Goal: Information Seeking & Learning: Learn about a topic

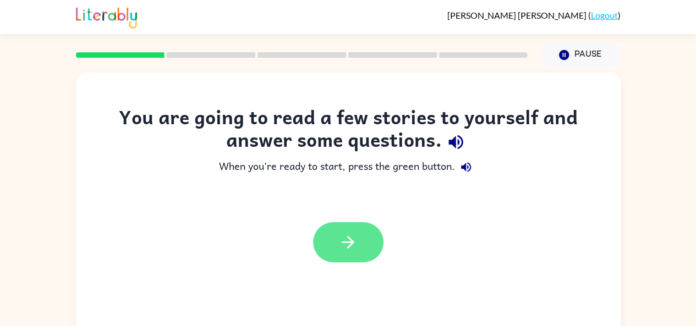
click at [356, 253] on button "button" at bounding box center [348, 242] width 70 height 40
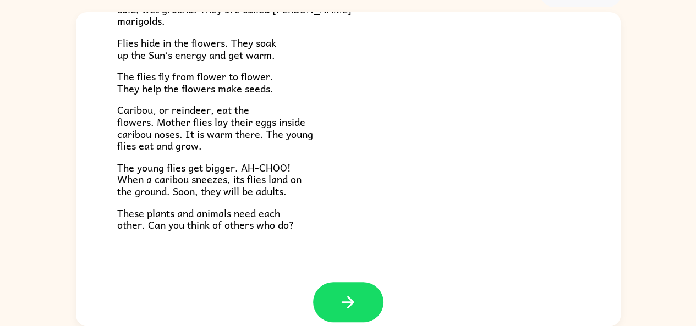
scroll to position [215, 0]
click at [363, 297] on button "button" at bounding box center [348, 302] width 70 height 40
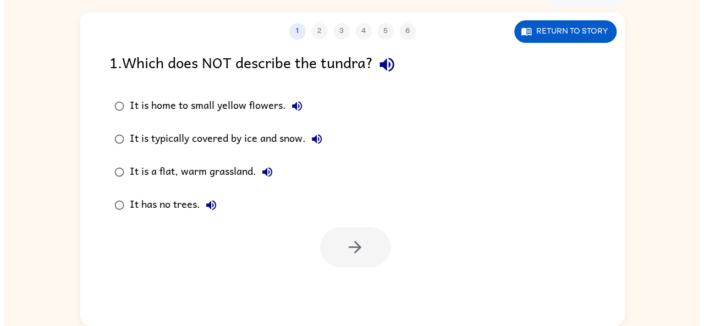
scroll to position [0, 0]
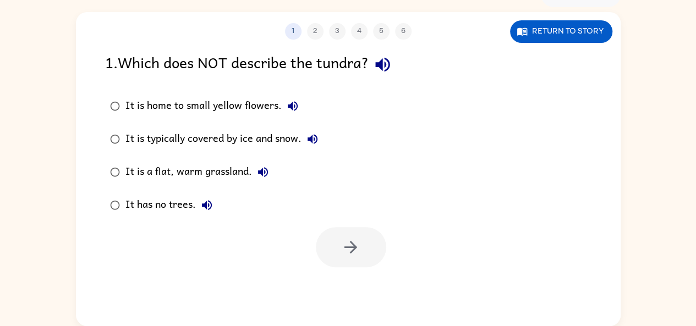
click at [389, 62] on icon "button" at bounding box center [382, 65] width 14 height 14
click at [389, 73] on icon "button" at bounding box center [382, 64] width 19 height 19
click at [582, 25] on button "Return to story" at bounding box center [561, 31] width 102 height 23
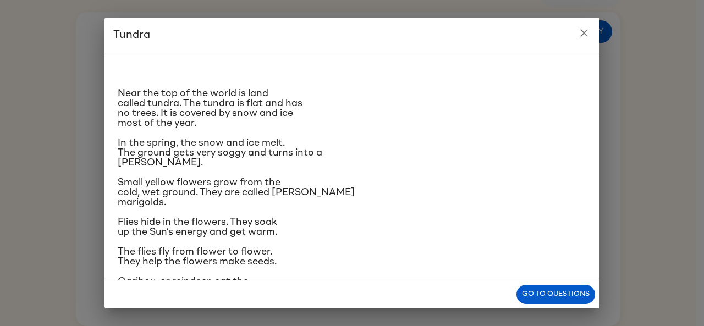
click at [581, 34] on icon "close" at bounding box center [584, 32] width 13 height 13
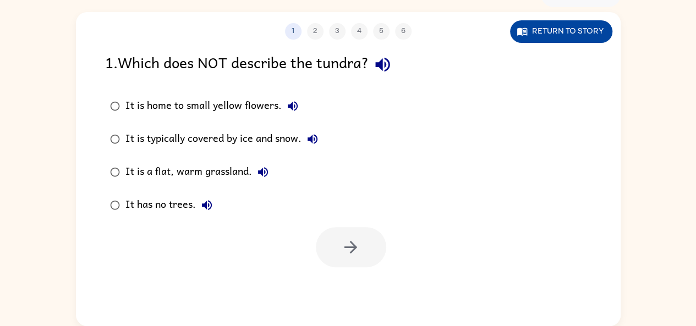
click at [558, 35] on button "Return to story" at bounding box center [561, 31] width 102 height 23
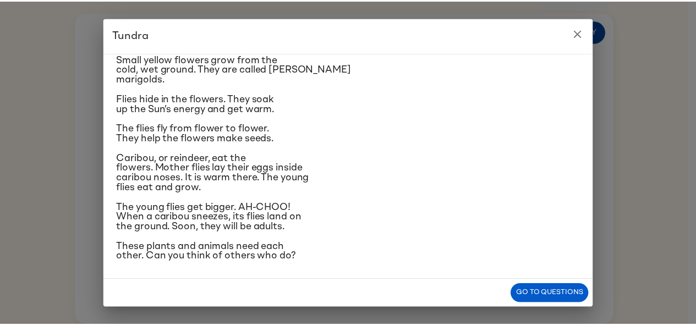
scroll to position [122, 0]
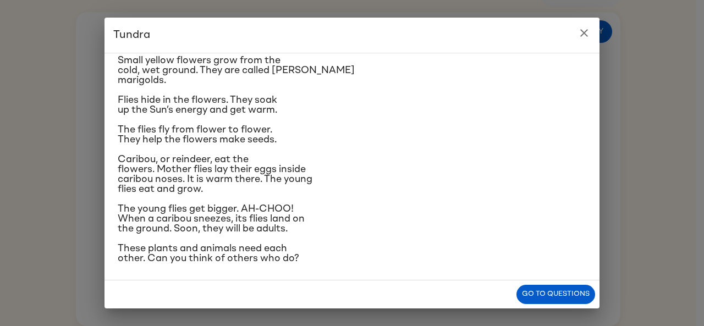
click at [586, 35] on icon "close" at bounding box center [585, 33] width 8 height 8
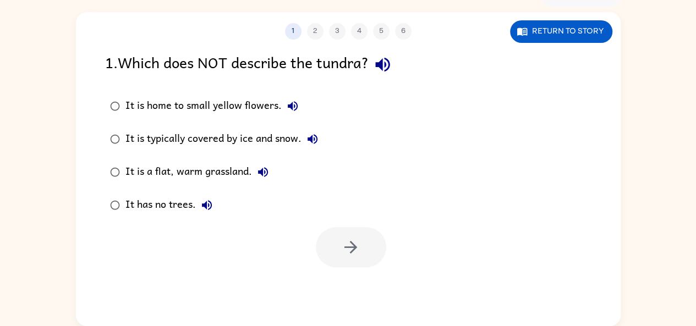
click at [296, 108] on icon "button" at bounding box center [293, 106] width 10 height 10
click at [319, 139] on icon "button" at bounding box center [312, 139] width 13 height 13
click at [161, 141] on div "It is typically covered by ice and snow." at bounding box center [224, 139] width 198 height 22
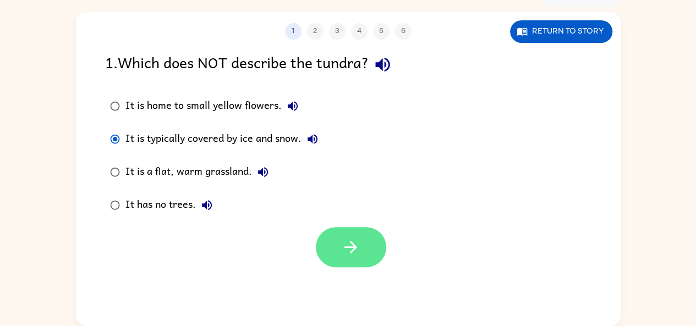
click at [352, 263] on button "button" at bounding box center [351, 247] width 70 height 40
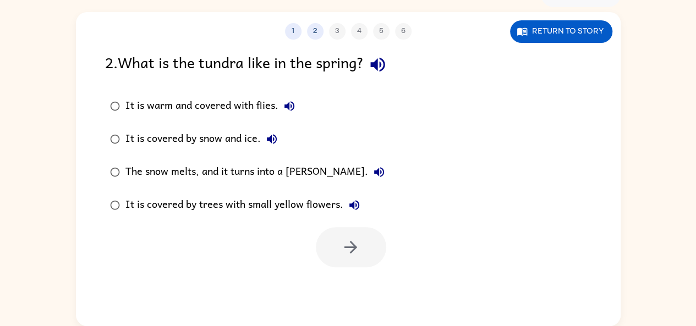
click at [382, 63] on icon "button" at bounding box center [377, 64] width 19 height 19
click at [292, 101] on icon "button" at bounding box center [289, 106] width 13 height 13
click at [272, 150] on button "It is covered by snow and ice." at bounding box center [272, 139] width 22 height 22
click at [374, 173] on icon "button" at bounding box center [379, 172] width 10 height 10
click at [355, 206] on icon "button" at bounding box center [354, 205] width 10 height 10
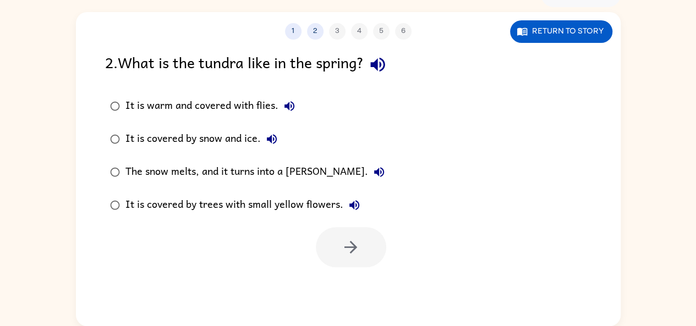
click at [295, 170] on div "The snow melts, and it turns into a [PERSON_NAME]." at bounding box center [257, 172] width 265 height 22
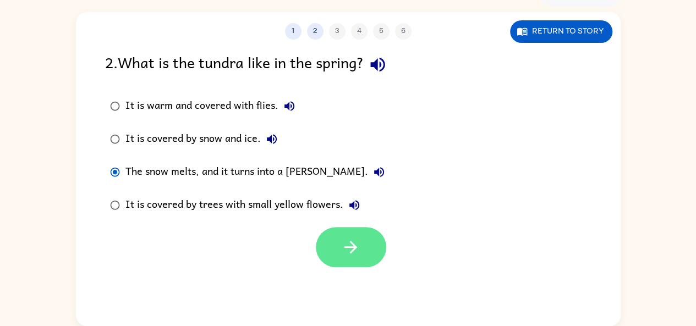
click at [354, 258] on button "button" at bounding box center [351, 247] width 70 height 40
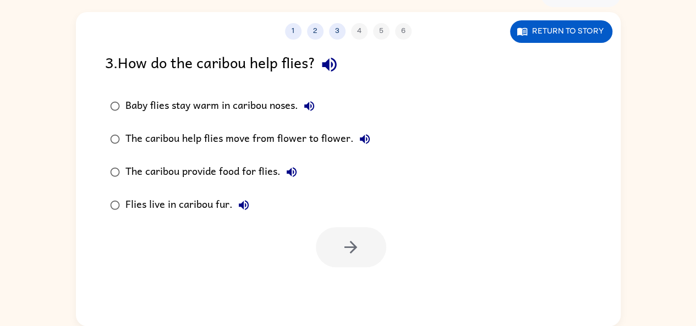
click at [336, 61] on icon "button" at bounding box center [329, 64] width 19 height 19
click at [309, 106] on icon "button" at bounding box center [309, 106] width 10 height 10
click at [365, 140] on icon "button" at bounding box center [364, 139] width 13 height 13
click at [289, 170] on icon "button" at bounding box center [292, 172] width 10 height 10
click at [244, 215] on button "Flies live in caribou fur." at bounding box center [244, 205] width 22 height 22
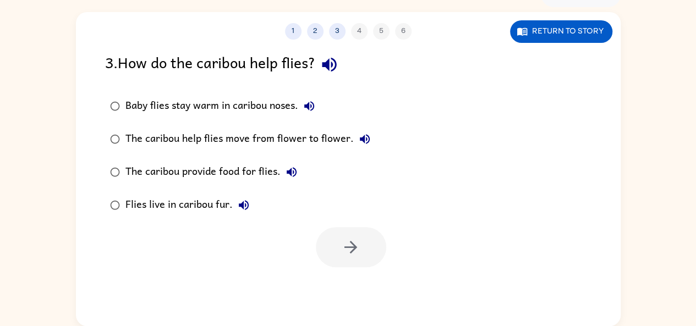
click at [362, 135] on icon "button" at bounding box center [364, 139] width 13 height 13
click at [318, 105] on button "Baby flies stay warm in caribou noses." at bounding box center [309, 106] width 22 height 22
click at [313, 105] on icon "button" at bounding box center [309, 106] width 13 height 13
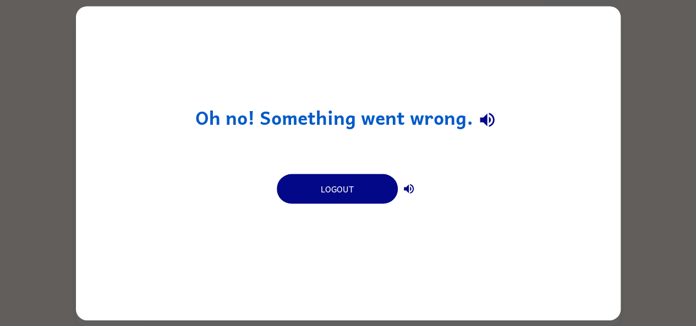
click at [595, 1] on div "Oh no! Something went wrong. Logout" at bounding box center [348, 163] width 696 height 326
click at [489, 123] on icon "button" at bounding box center [487, 120] width 19 height 19
click at [493, 111] on icon "button" at bounding box center [487, 120] width 19 height 19
click at [418, 193] on button "button" at bounding box center [409, 189] width 22 height 22
click at [489, 118] on icon "button" at bounding box center [487, 120] width 19 height 19
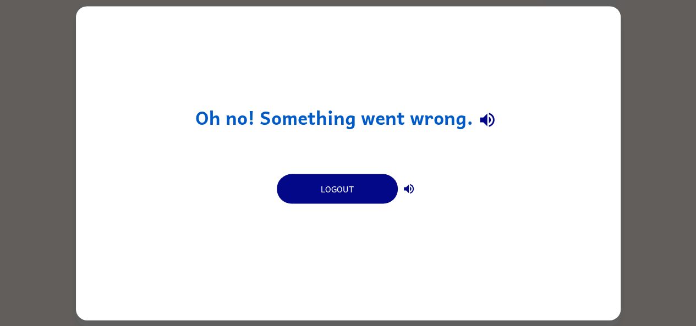
click at [493, 121] on icon "button" at bounding box center [487, 120] width 14 height 14
click at [486, 127] on icon "button" at bounding box center [487, 120] width 19 height 19
click at [492, 117] on icon "button" at bounding box center [487, 120] width 14 height 14
click at [666, 129] on div "Oh no! Something went wrong. Logout" at bounding box center [348, 163] width 696 height 326
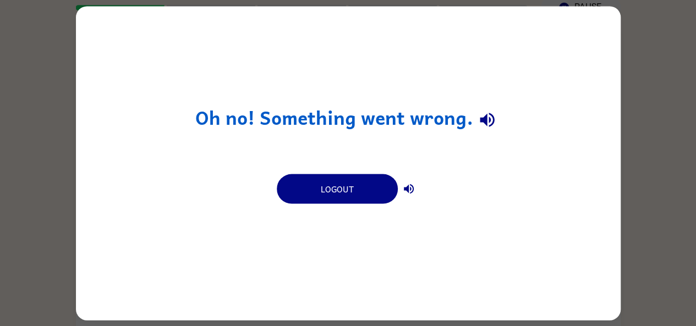
click at [412, 193] on icon "button" at bounding box center [408, 188] width 13 height 13
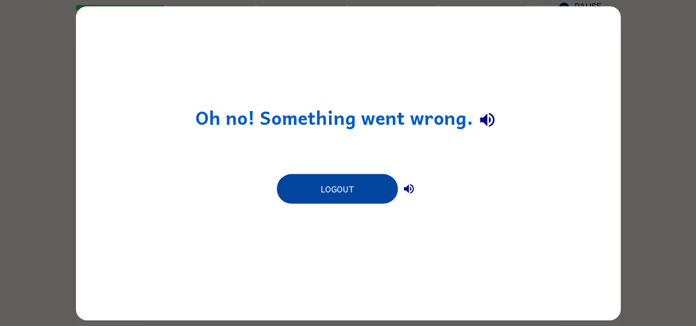
click at [382, 183] on button "Logout" at bounding box center [337, 189] width 121 height 30
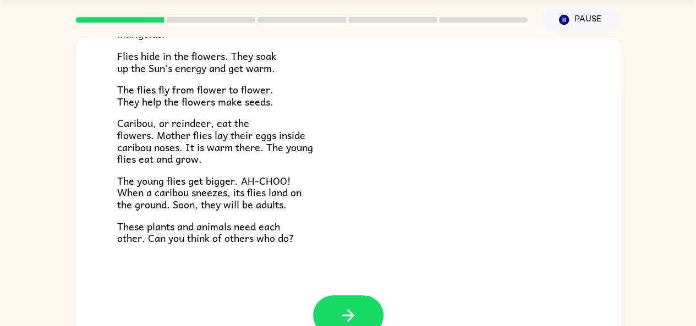
scroll to position [61, 0]
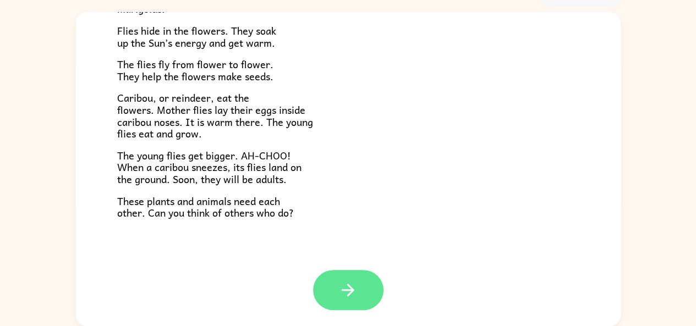
click at [359, 286] on button "button" at bounding box center [348, 290] width 70 height 40
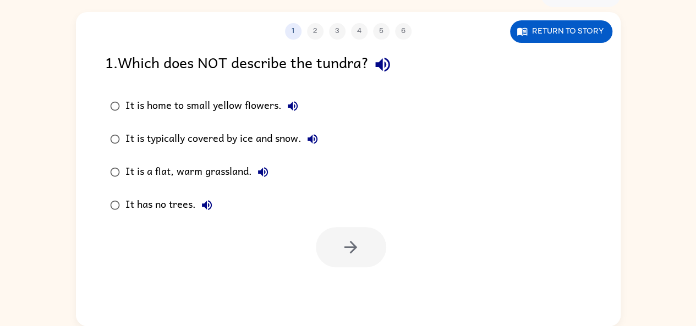
scroll to position [0, 0]
click at [381, 68] on icon "button" at bounding box center [382, 64] width 19 height 19
click at [389, 64] on icon "button" at bounding box center [382, 65] width 14 height 14
click at [293, 106] on icon "button" at bounding box center [293, 106] width 10 height 10
click at [315, 140] on icon "button" at bounding box center [313, 139] width 10 height 10
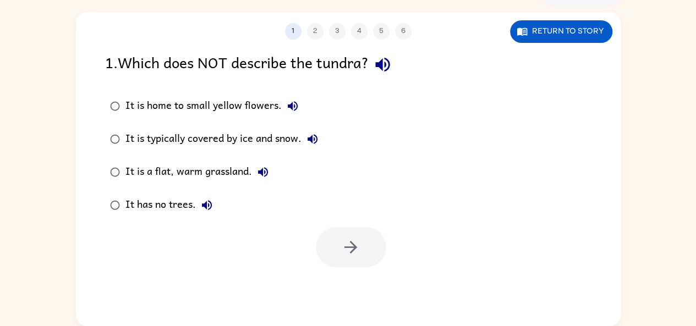
click at [271, 173] on button "It is a flat, warm grassland." at bounding box center [263, 172] width 22 height 22
click at [289, 137] on div "It is typically covered by ice and snow." at bounding box center [224, 139] width 198 height 22
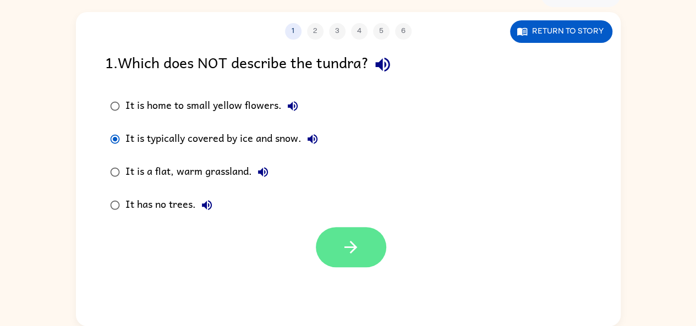
click at [372, 239] on button "button" at bounding box center [351, 247] width 70 height 40
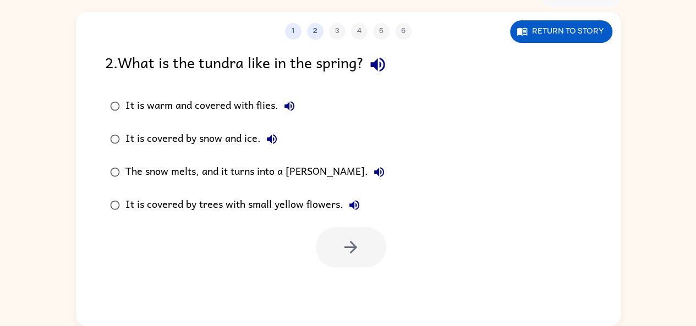
click at [362, 252] on div at bounding box center [351, 247] width 70 height 40
click at [293, 108] on icon "button" at bounding box center [290, 106] width 10 height 10
click at [380, 63] on icon "button" at bounding box center [377, 65] width 14 height 14
click at [288, 105] on icon "button" at bounding box center [290, 106] width 10 height 10
click at [280, 134] on button "It is covered by snow and ice." at bounding box center [272, 139] width 22 height 22
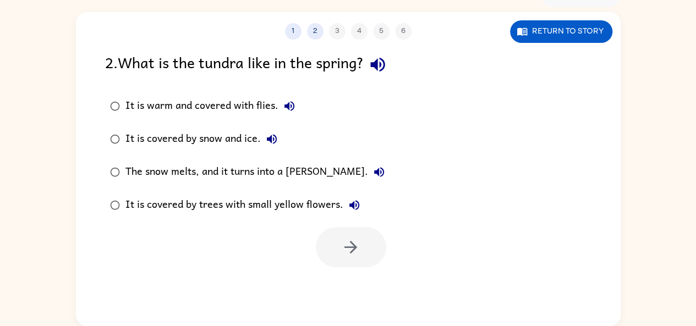
click at [297, 99] on div "It is warm and covered with flies." at bounding box center [212, 106] width 175 height 22
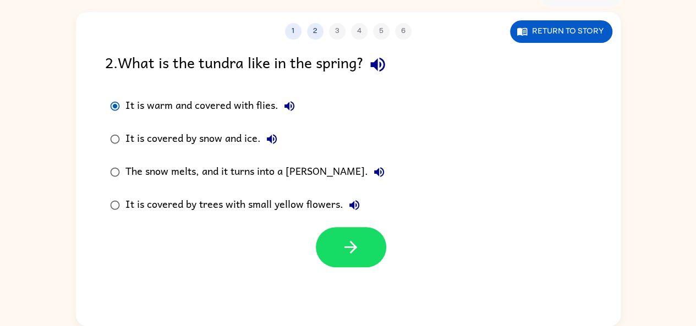
click at [288, 105] on icon "button" at bounding box center [290, 106] width 10 height 10
click at [264, 108] on div "It is warm and covered with flies." at bounding box center [212, 106] width 175 height 22
click at [274, 141] on icon "button" at bounding box center [271, 139] width 13 height 13
click at [370, 242] on button "button" at bounding box center [351, 247] width 70 height 40
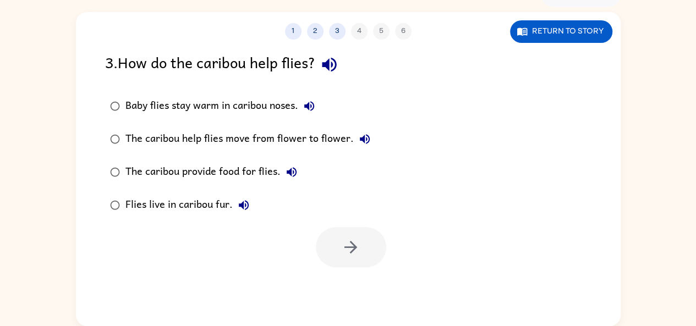
click at [328, 69] on icon "button" at bounding box center [329, 64] width 19 height 19
click at [312, 107] on icon "button" at bounding box center [309, 106] width 13 height 13
click at [277, 104] on div "Baby flies stay warm in caribou noses." at bounding box center [222, 106] width 195 height 22
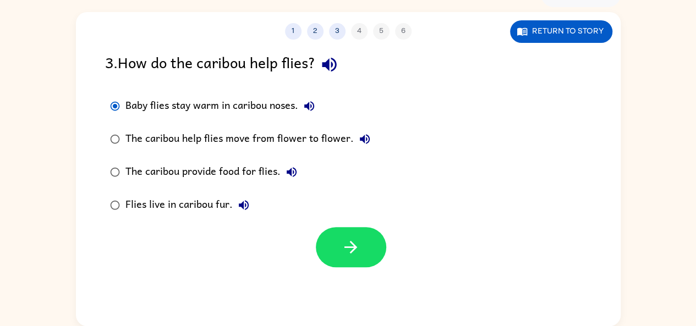
click at [365, 144] on icon "button" at bounding box center [364, 139] width 13 height 13
click at [296, 171] on icon "button" at bounding box center [291, 172] width 13 height 13
click at [347, 242] on icon "button" at bounding box center [350, 247] width 19 height 19
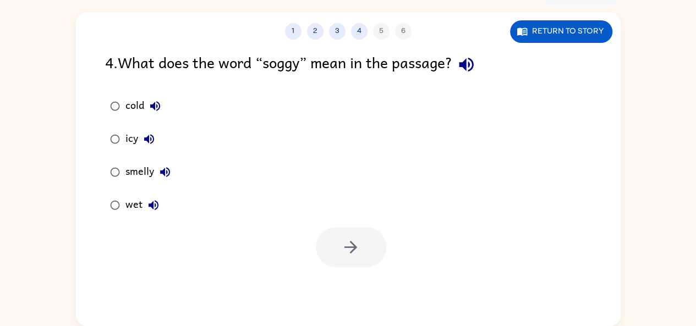
click at [476, 67] on icon "button" at bounding box center [466, 64] width 19 height 19
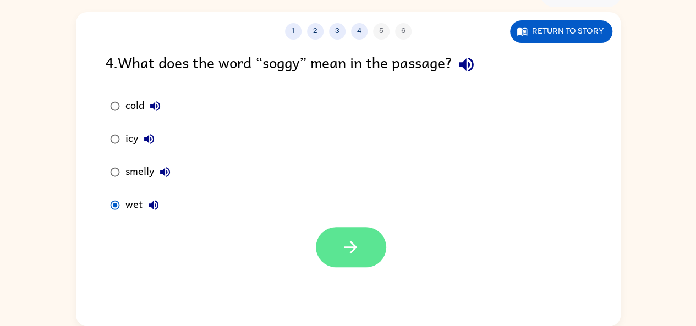
click at [348, 262] on button "button" at bounding box center [351, 247] width 70 height 40
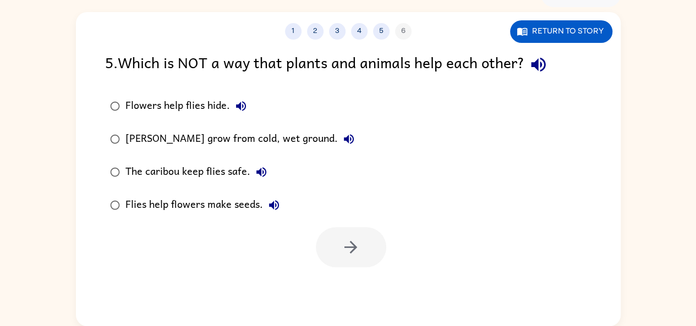
click at [537, 61] on icon "button" at bounding box center [538, 64] width 19 height 19
click at [237, 102] on icon "button" at bounding box center [240, 106] width 13 height 13
click at [349, 139] on icon "button" at bounding box center [349, 139] width 10 height 10
click at [539, 68] on icon "button" at bounding box center [538, 65] width 14 height 14
click at [256, 171] on icon "button" at bounding box center [261, 172] width 10 height 10
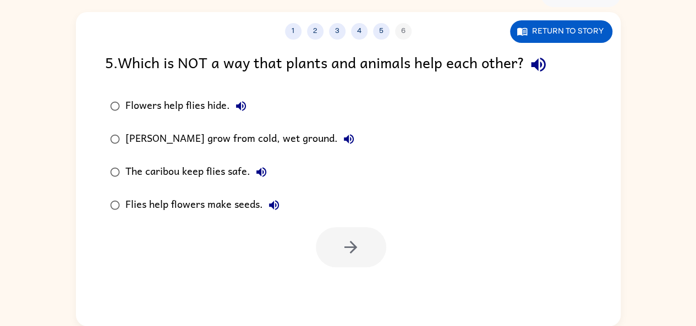
click at [278, 215] on div "Flies help flowers make seeds." at bounding box center [205, 205] width 160 height 22
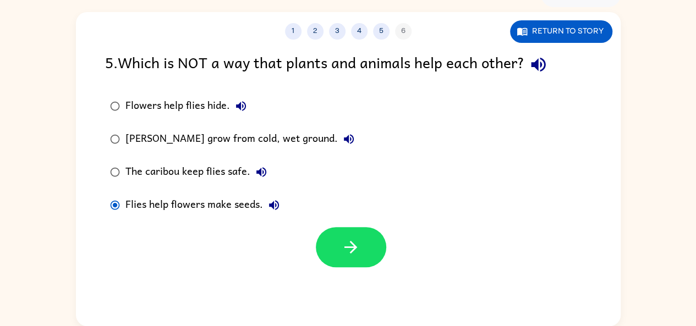
click at [276, 211] on icon "button" at bounding box center [273, 205] width 13 height 13
click at [354, 247] on icon "button" at bounding box center [351, 247] width 13 height 13
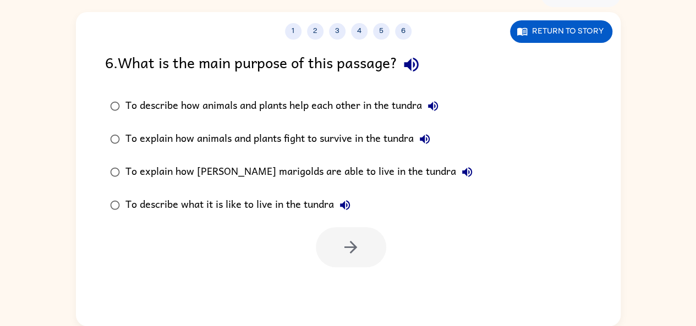
click at [413, 68] on icon "button" at bounding box center [411, 65] width 14 height 14
click at [444, 106] on button "To describe how animals and plants help each other in the tundra" at bounding box center [433, 106] width 22 height 22
click at [424, 140] on icon "button" at bounding box center [425, 139] width 10 height 10
click at [462, 173] on icon "button" at bounding box center [467, 172] width 10 height 10
click at [347, 209] on icon "button" at bounding box center [344, 205] width 13 height 13
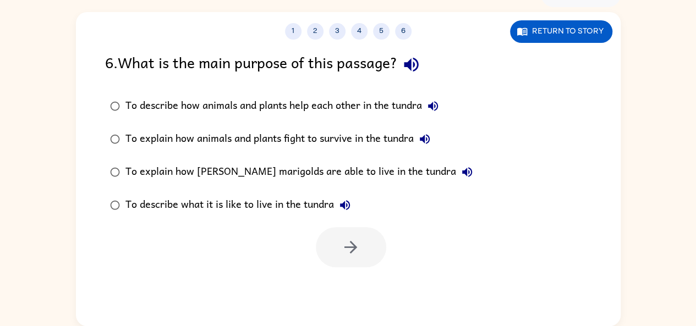
click at [456, 173] on button "To explain how [PERSON_NAME] marigolds are able to live in the tundra" at bounding box center [467, 172] width 22 height 22
click at [410, 103] on div "To describe how animals and plants help each other in the tundra" at bounding box center [284, 106] width 319 height 22
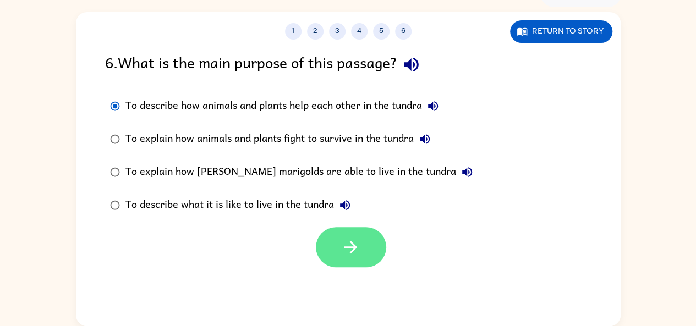
click at [358, 256] on icon "button" at bounding box center [350, 247] width 19 height 19
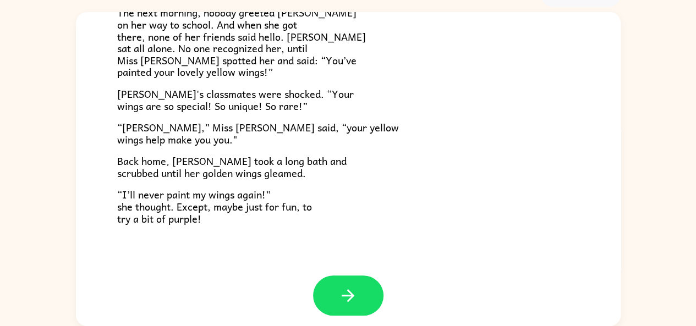
scroll to position [300, 0]
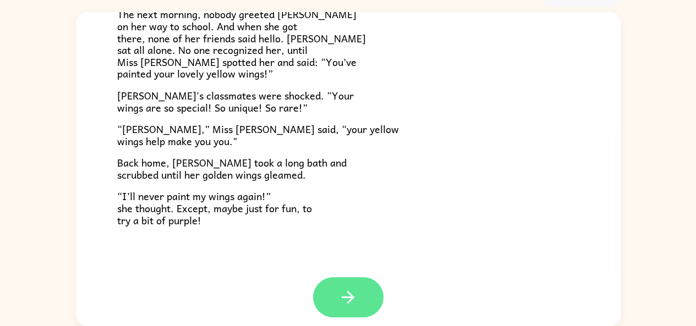
click at [354, 289] on button "button" at bounding box center [348, 297] width 70 height 40
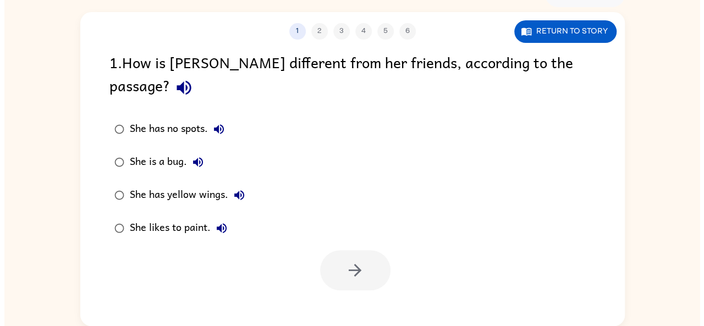
scroll to position [0, 0]
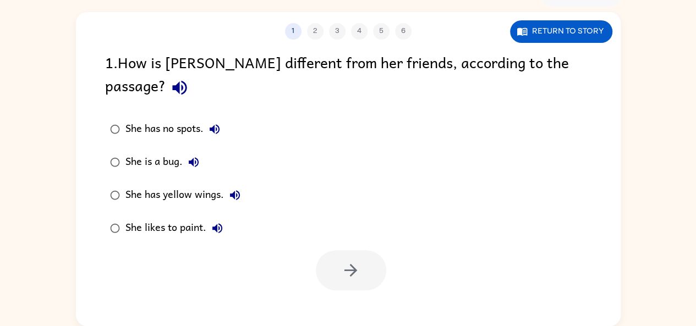
click at [187, 81] on icon "button" at bounding box center [179, 88] width 14 height 14
click at [225, 118] on button "She has no spots." at bounding box center [215, 129] width 22 height 22
click at [199, 156] on icon "button" at bounding box center [193, 162] width 13 height 13
click at [240, 189] on icon "button" at bounding box center [234, 195] width 13 height 13
click at [223, 222] on icon "button" at bounding box center [217, 228] width 13 height 13
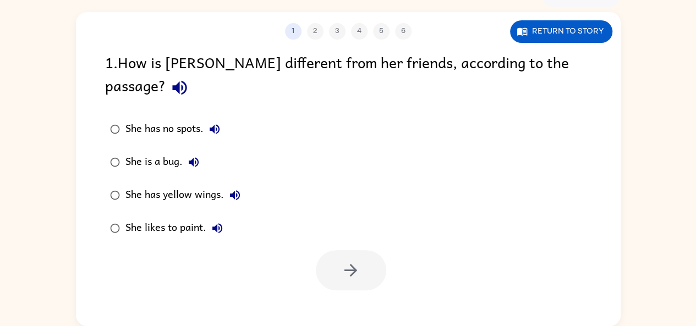
click at [205, 184] on div "She has yellow wings." at bounding box center [185, 195] width 121 height 22
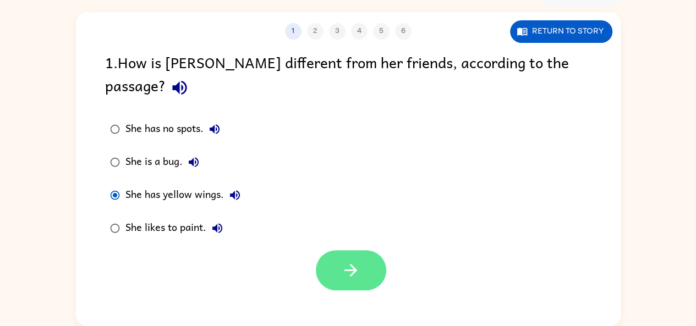
click at [356, 261] on icon "button" at bounding box center [350, 270] width 19 height 19
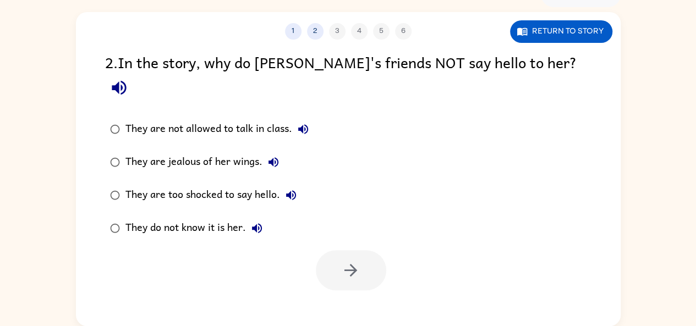
click at [126, 81] on icon "button" at bounding box center [119, 88] width 14 height 14
click at [304, 123] on icon "button" at bounding box center [303, 129] width 13 height 13
click at [274, 156] on icon "button" at bounding box center [273, 162] width 13 height 13
click at [291, 190] on icon "button" at bounding box center [291, 195] width 10 height 10
click at [257, 222] on icon "button" at bounding box center [256, 228] width 13 height 13
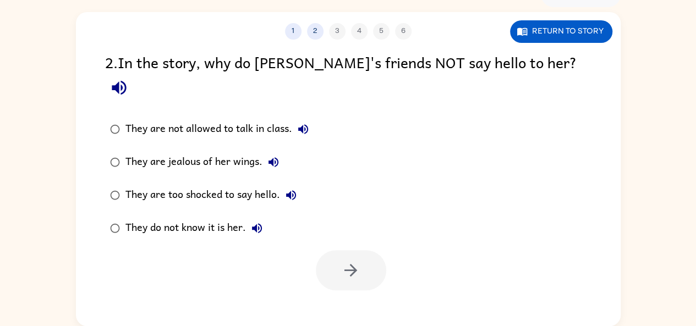
click at [228, 217] on div "They do not know it is her." at bounding box center [196, 228] width 143 height 22
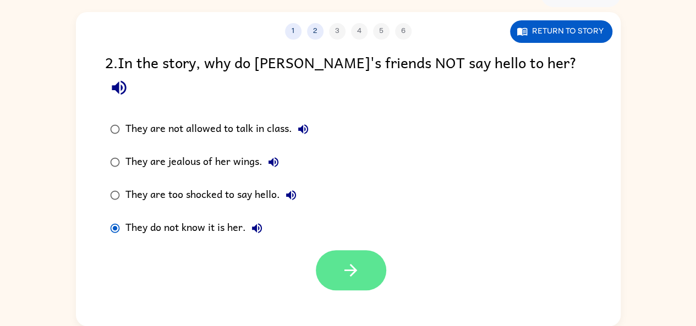
click at [362, 250] on button "button" at bounding box center [351, 270] width 70 height 40
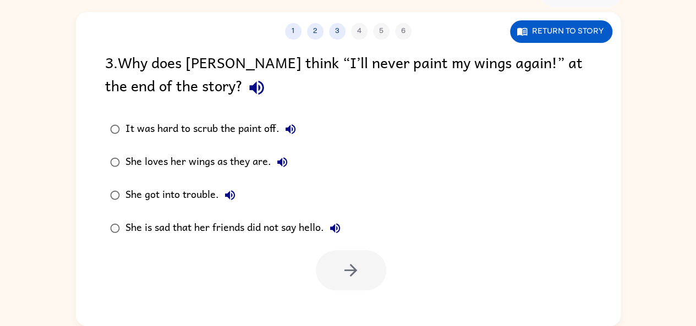
click at [292, 129] on icon "button" at bounding box center [290, 129] width 13 height 13
click at [243, 94] on button "button" at bounding box center [257, 88] width 28 height 28
click at [296, 131] on icon "button" at bounding box center [290, 129] width 13 height 13
click at [287, 165] on icon "button" at bounding box center [282, 162] width 13 height 13
click at [239, 190] on button "She got into trouble." at bounding box center [230, 195] width 22 height 22
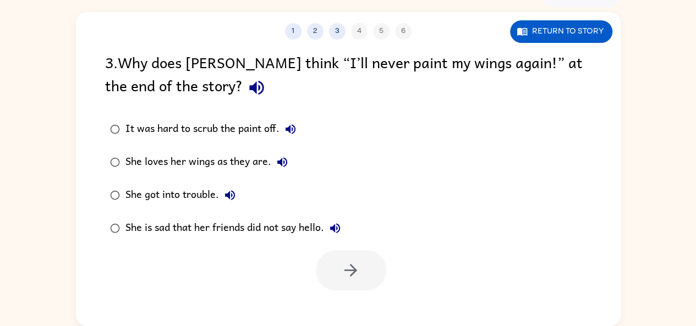
click at [331, 226] on icon "button" at bounding box center [335, 228] width 13 height 13
click at [311, 222] on div "She is sad that her friends did not say hello." at bounding box center [235, 228] width 221 height 22
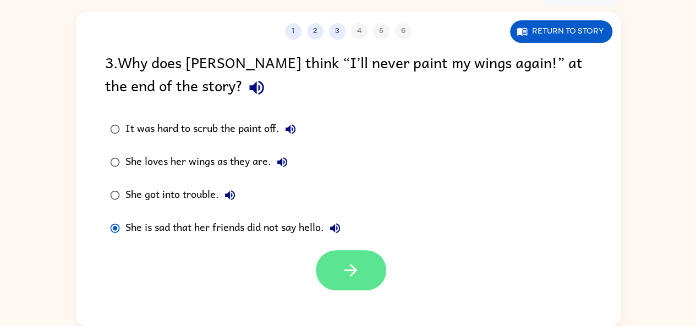
click at [356, 265] on icon "button" at bounding box center [350, 270] width 19 height 19
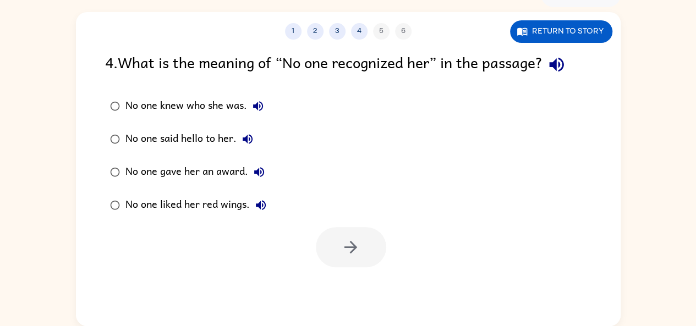
click at [264, 99] on button "No one knew who she was." at bounding box center [258, 106] width 22 height 22
click at [558, 70] on icon "button" at bounding box center [556, 64] width 19 height 19
click at [260, 111] on icon "button" at bounding box center [258, 106] width 13 height 13
click at [257, 139] on button "No one said hello to her." at bounding box center [248, 139] width 22 height 22
click at [263, 173] on icon "button" at bounding box center [259, 172] width 10 height 10
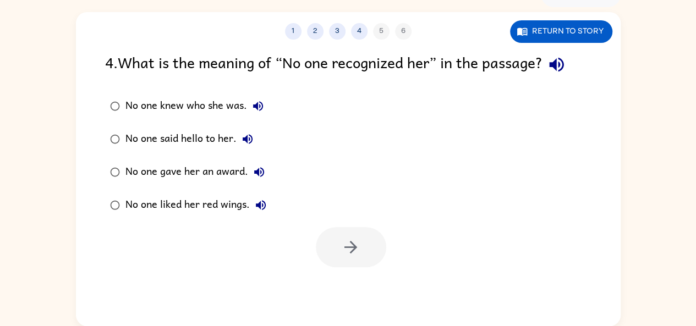
click at [257, 200] on icon "button" at bounding box center [260, 205] width 13 height 13
click at [238, 205] on div "No one liked her red wings." at bounding box center [198, 205] width 146 height 22
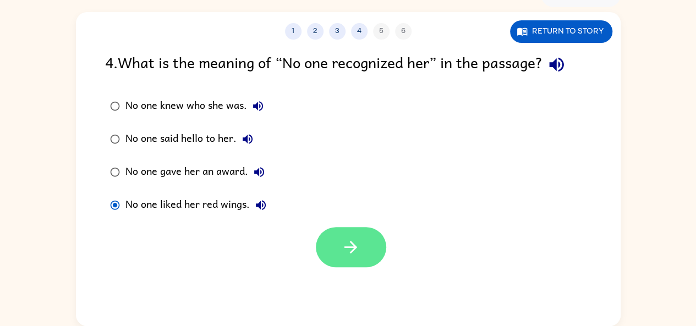
click at [340, 249] on button "button" at bounding box center [351, 247] width 70 height 40
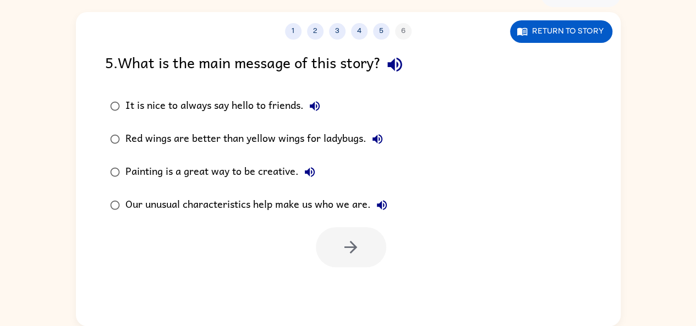
click at [400, 63] on icon "button" at bounding box center [394, 64] width 19 height 19
click at [314, 113] on button "It is nice to always say hello to friends." at bounding box center [315, 106] width 22 height 22
click at [383, 133] on icon "button" at bounding box center [377, 139] width 13 height 13
click at [311, 171] on icon "button" at bounding box center [310, 172] width 10 height 10
click at [384, 207] on icon "button" at bounding box center [381, 205] width 13 height 13
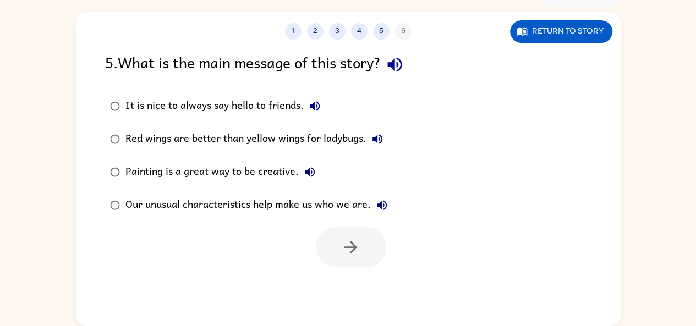
click at [357, 142] on div "Red wings are better than yellow wings for ladybugs." at bounding box center [256, 139] width 263 height 22
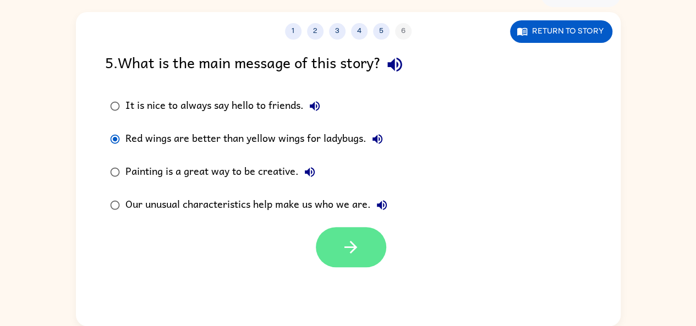
click at [368, 261] on button "button" at bounding box center [351, 247] width 70 height 40
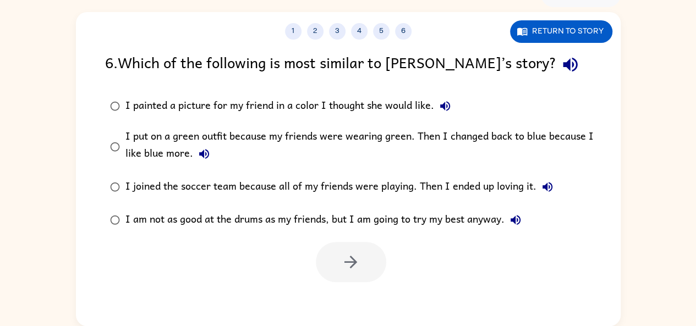
click at [563, 63] on icon "button" at bounding box center [570, 65] width 14 height 14
click at [447, 106] on icon "button" at bounding box center [445, 106] width 10 height 10
click at [554, 187] on button "I joined the soccer team because all of my friends were playing. Then I ended u…" at bounding box center [548, 187] width 22 height 22
click at [210, 154] on button "I put on a green outfit because my friends were wearing green. Then I changed b…" at bounding box center [204, 154] width 22 height 22
click at [520, 215] on icon "button" at bounding box center [515, 220] width 13 height 13
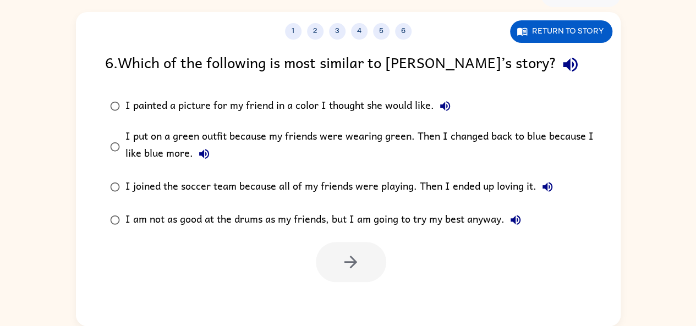
click at [551, 188] on icon "button" at bounding box center [547, 187] width 13 height 13
click at [450, 111] on icon "button" at bounding box center [445, 106] width 13 height 13
click at [198, 150] on icon "button" at bounding box center [204, 153] width 13 height 13
click at [544, 191] on icon "button" at bounding box center [547, 187] width 13 height 13
click at [592, 31] on button "Return to story" at bounding box center [561, 31] width 102 height 23
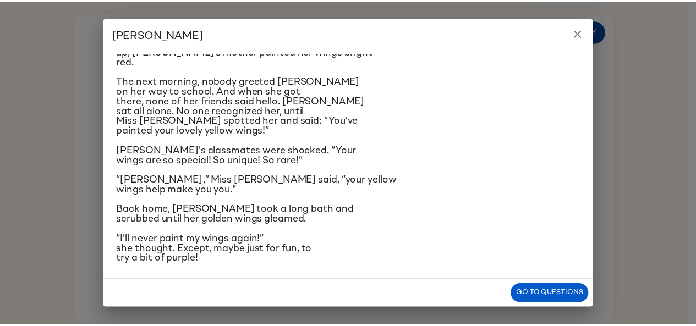
scroll to position [193, 0]
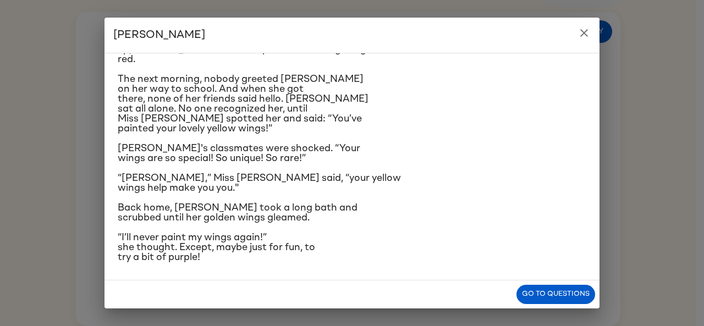
click at [587, 35] on icon "close" at bounding box center [584, 32] width 13 height 13
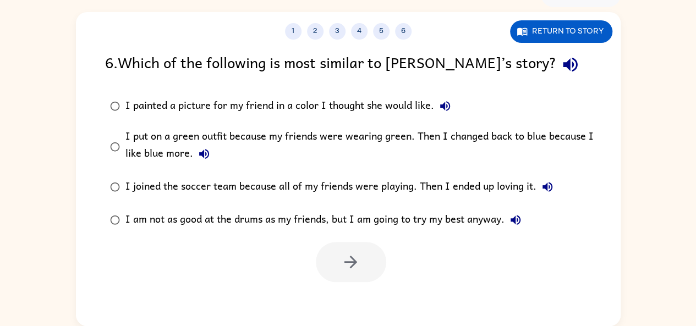
click at [245, 223] on div "I am not as good at the drums as my friends, but I am going to try my best anyw…" at bounding box center [325, 220] width 401 height 22
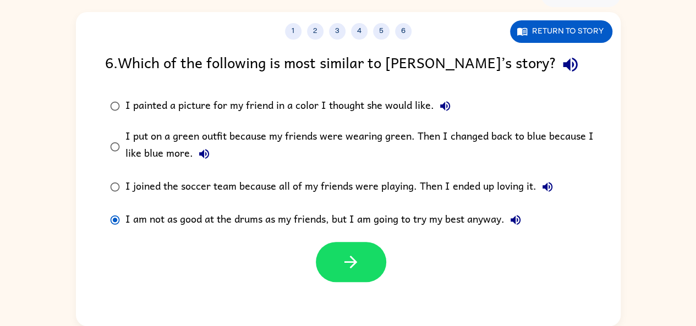
click at [241, 186] on div "I joined the soccer team because all of my friends were playing. Then I ended u…" at bounding box center [341, 187] width 433 height 22
click at [219, 204] on label "I am not as good at the drums as my friends, but I am going to try my best anyw…" at bounding box center [355, 220] width 513 height 33
click at [219, 190] on div "I joined the soccer team because all of my friends were playing. Then I ended u…" at bounding box center [341, 187] width 433 height 22
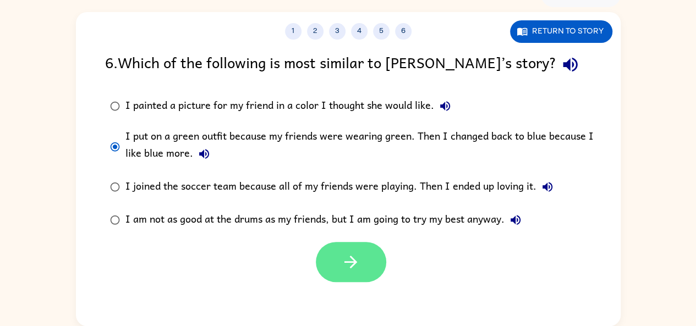
click at [382, 258] on button "button" at bounding box center [351, 262] width 70 height 40
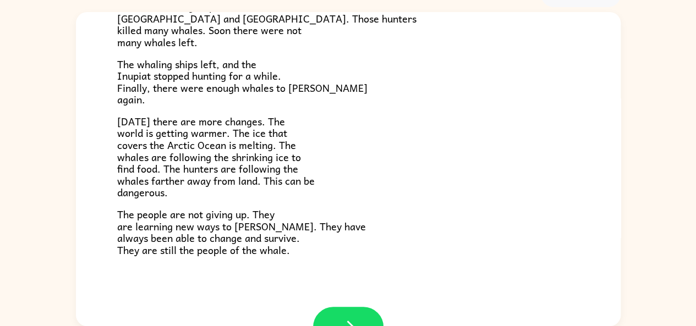
scroll to position [371, 0]
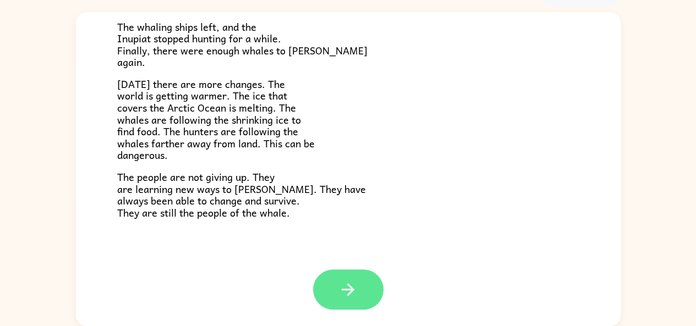
click at [323, 287] on button "button" at bounding box center [348, 290] width 70 height 40
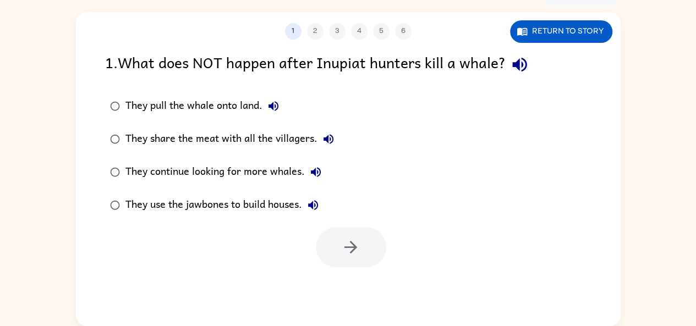
scroll to position [0, 0]
click at [528, 76] on button "button" at bounding box center [520, 65] width 28 height 28
click at [272, 97] on button "They pull the whale onto land." at bounding box center [274, 106] width 22 height 22
click at [529, 65] on icon "button" at bounding box center [519, 64] width 19 height 19
click at [529, 64] on icon "button" at bounding box center [519, 64] width 19 height 19
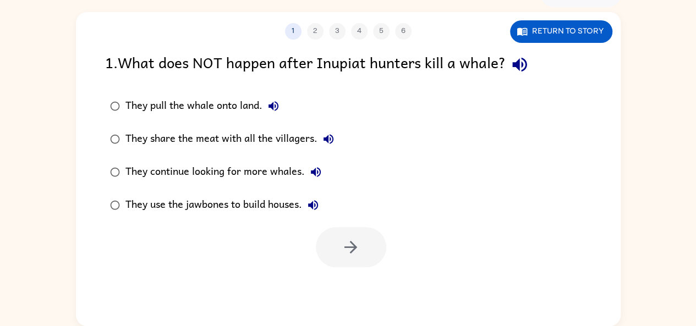
click at [332, 142] on icon "button" at bounding box center [329, 139] width 10 height 10
click at [324, 171] on button "They continue looking for more whales." at bounding box center [316, 172] width 22 height 22
click at [323, 203] on button "They use the jawbones to build houses." at bounding box center [313, 205] width 22 height 22
click at [324, 205] on button "They use the jawbones to build houses." at bounding box center [313, 205] width 22 height 22
click at [317, 211] on icon "button" at bounding box center [313, 205] width 13 height 13
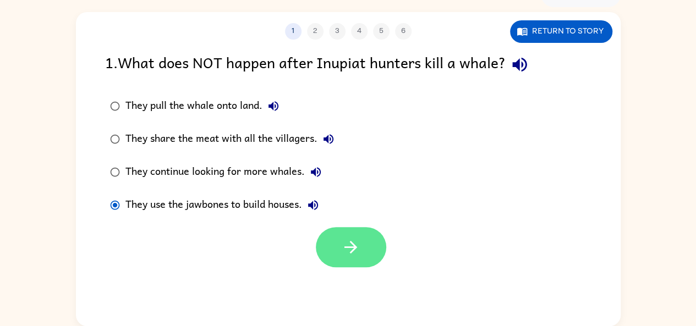
click at [364, 248] on button "button" at bounding box center [351, 247] width 70 height 40
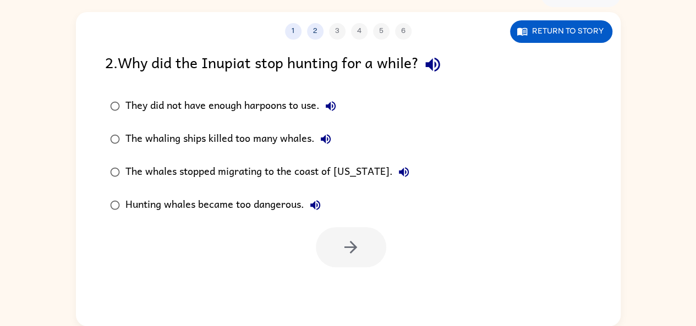
click at [437, 67] on icon "button" at bounding box center [432, 64] width 19 height 19
click at [333, 107] on icon "button" at bounding box center [330, 106] width 13 height 13
click at [333, 144] on button "The whaling ships killed too many whales." at bounding box center [326, 139] width 22 height 22
click at [399, 172] on icon "button" at bounding box center [404, 172] width 10 height 10
click at [317, 207] on icon "button" at bounding box center [315, 205] width 13 height 13
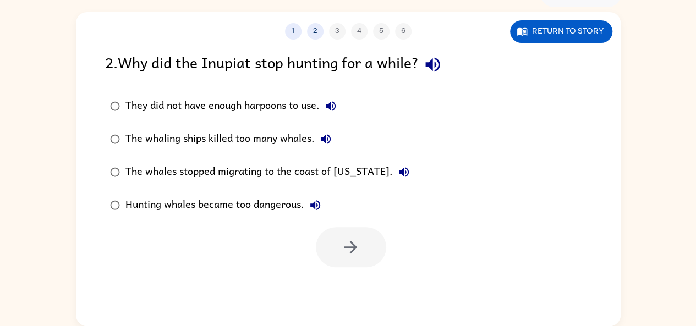
click at [306, 199] on div "Hunting whales became too dangerous." at bounding box center [225, 205] width 201 height 22
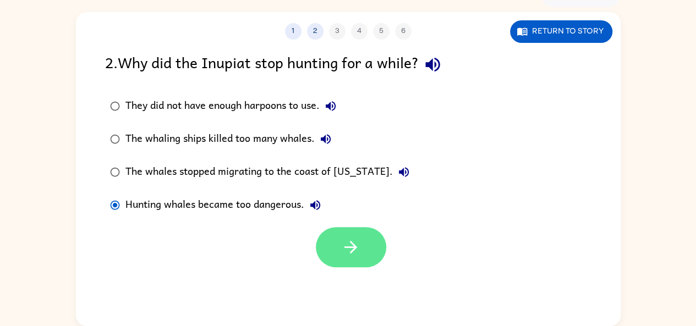
click at [364, 254] on button "button" at bounding box center [351, 247] width 70 height 40
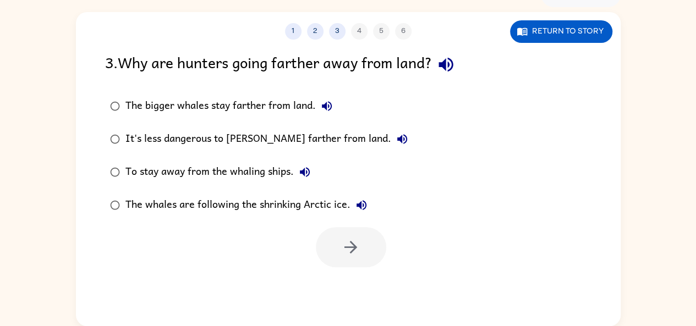
click at [447, 65] on icon "button" at bounding box center [446, 65] width 14 height 14
click at [321, 110] on icon "button" at bounding box center [326, 106] width 13 height 13
click at [391, 147] on button "It's less dangerous to [PERSON_NAME] farther from land." at bounding box center [402, 139] width 22 height 22
click at [313, 176] on button "To stay away from the whaling ships." at bounding box center [305, 172] width 22 height 22
click at [369, 199] on button "The whales are following the shrinking Arctic ice." at bounding box center [362, 205] width 22 height 22
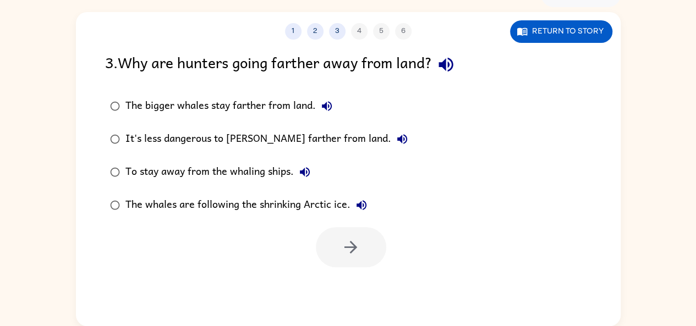
click at [334, 207] on div "The whales are following the shrinking Arctic ice." at bounding box center [248, 205] width 247 height 22
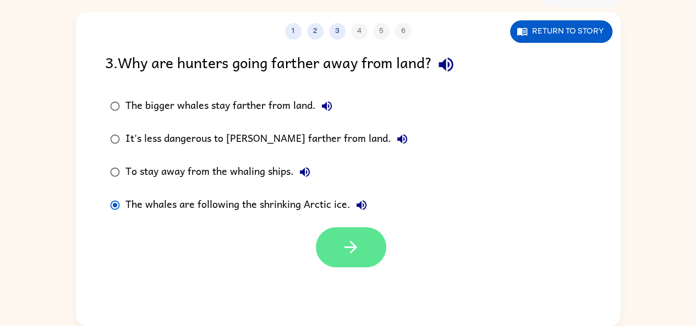
click at [361, 258] on button "button" at bounding box center [351, 247] width 70 height 40
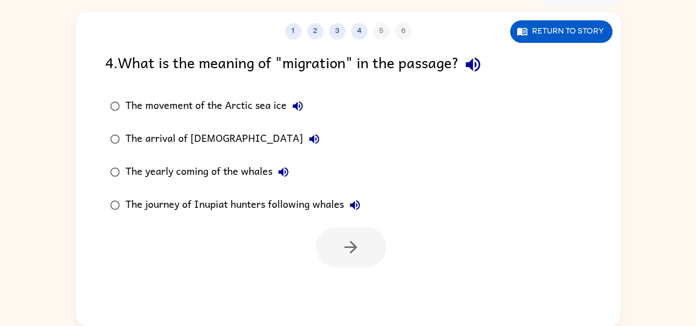
click at [480, 64] on icon "button" at bounding box center [473, 65] width 14 height 14
click at [303, 102] on icon "button" at bounding box center [297, 106] width 13 height 13
click at [308, 144] on icon "button" at bounding box center [314, 139] width 13 height 13
click at [285, 171] on icon "button" at bounding box center [283, 172] width 13 height 13
click at [361, 203] on icon "button" at bounding box center [354, 205] width 13 height 13
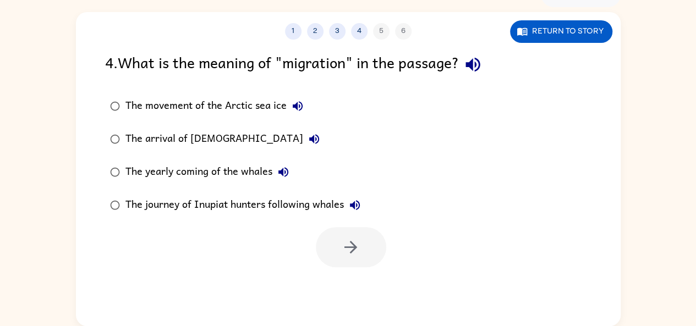
click at [312, 211] on div "The journey of Inupiat hunters following whales" at bounding box center [245, 205] width 241 height 22
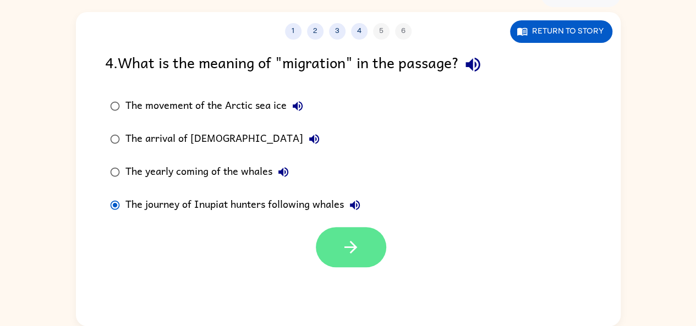
click at [352, 254] on icon "button" at bounding box center [350, 247] width 19 height 19
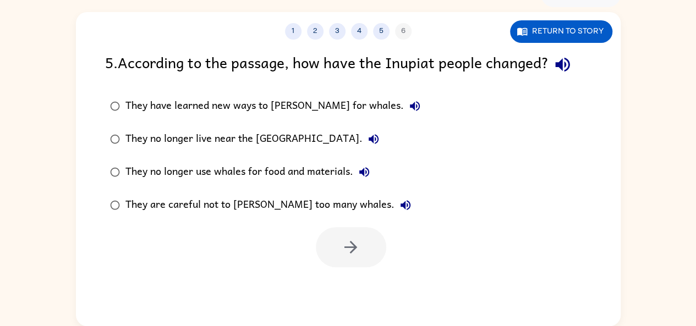
click at [558, 67] on icon "button" at bounding box center [562, 64] width 19 height 19
click at [410, 108] on icon "button" at bounding box center [415, 106] width 10 height 10
click at [369, 138] on icon "button" at bounding box center [374, 139] width 10 height 10
click at [367, 175] on icon "button" at bounding box center [364, 172] width 10 height 10
click at [327, 200] on div "They are careful not to [PERSON_NAME] too many whales." at bounding box center [270, 205] width 291 height 22
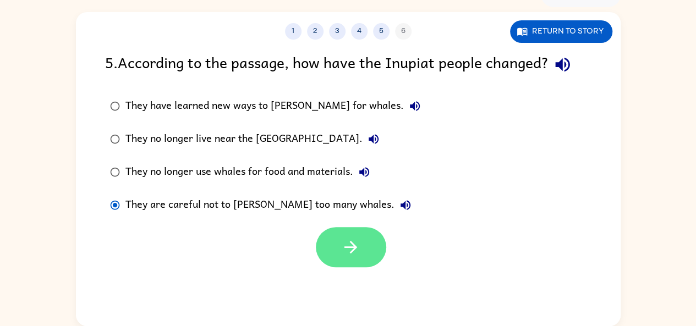
click at [362, 253] on button "button" at bounding box center [351, 247] width 70 height 40
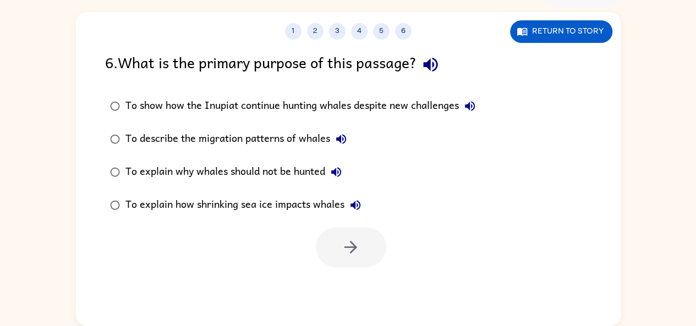
click at [440, 73] on icon "button" at bounding box center [430, 64] width 19 height 19
click at [481, 106] on button "To show how the Inupiat continue hunting whales despite new challenges" at bounding box center [470, 106] width 22 height 22
click at [477, 98] on button "To show how the Inupiat continue hunting whales despite new challenges" at bounding box center [470, 106] width 22 height 22
click at [478, 115] on button "To show how the Inupiat continue hunting whales despite new challenges" at bounding box center [470, 106] width 22 height 22
click at [352, 138] on button "To describe the migration patterns of whales" at bounding box center [341, 139] width 22 height 22
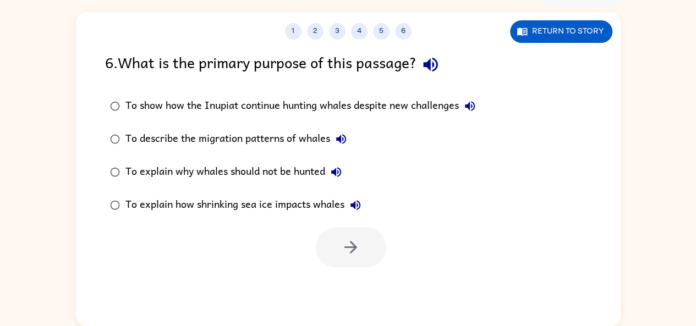
click at [413, 108] on div "To show how the Inupiat continue hunting whales despite new challenges" at bounding box center [303, 106] width 356 height 22
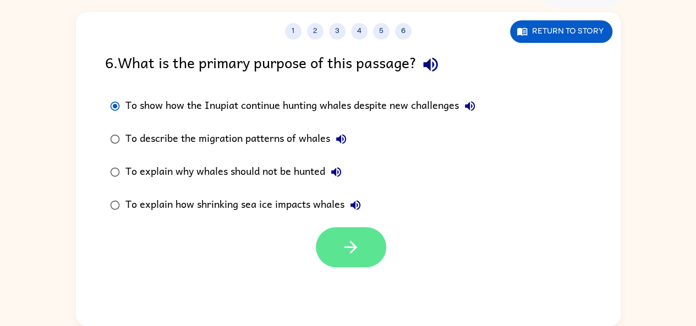
click at [356, 249] on icon "button" at bounding box center [351, 247] width 13 height 13
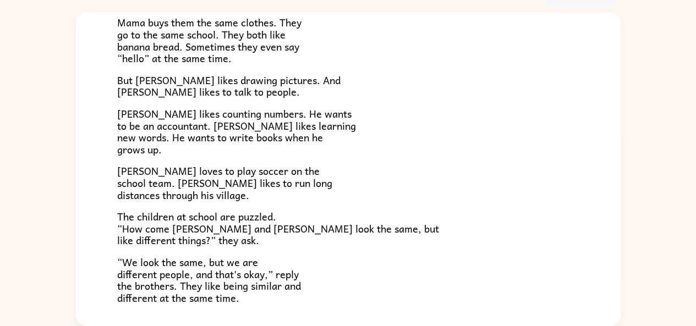
scroll to position [160, 0]
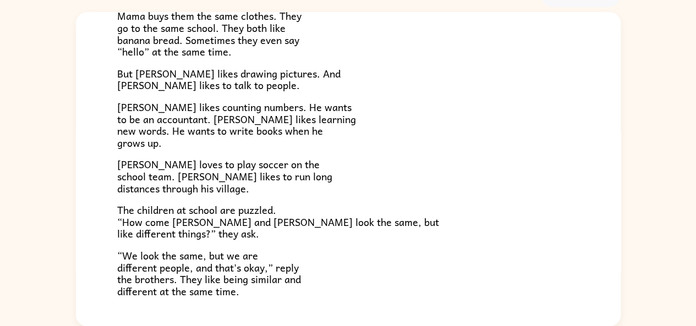
click at [128, 162] on span "[PERSON_NAME] loves to play soccer on the school team. [PERSON_NAME] likes to r…" at bounding box center [224, 176] width 215 height 40
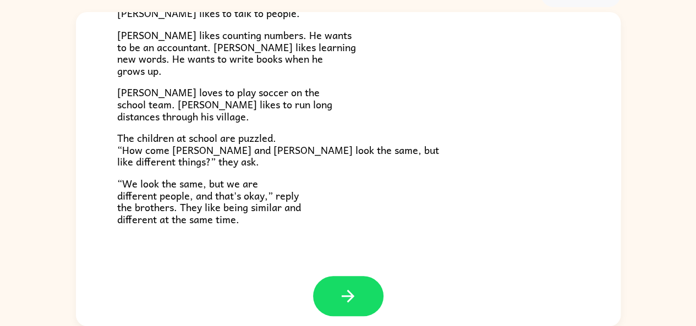
scroll to position [231, 0]
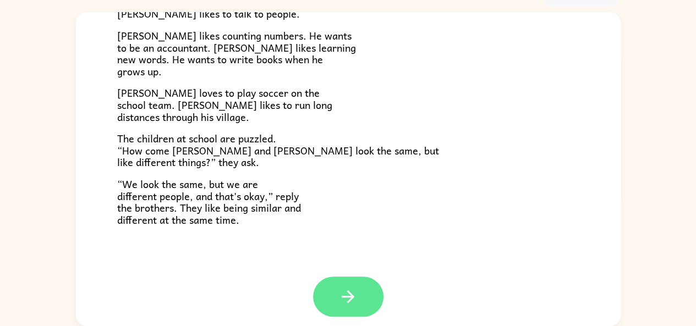
click at [336, 309] on button "button" at bounding box center [348, 297] width 70 height 40
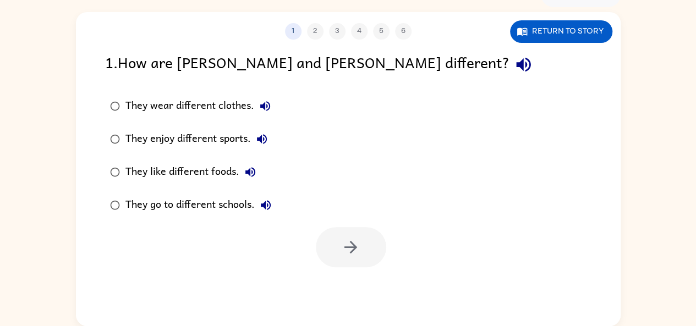
scroll to position [0, 0]
click at [514, 67] on icon "button" at bounding box center [523, 64] width 19 height 19
click at [267, 101] on icon "button" at bounding box center [265, 106] width 13 height 13
click at [259, 140] on icon "button" at bounding box center [262, 139] width 10 height 10
click at [254, 172] on icon "button" at bounding box center [250, 172] width 10 height 10
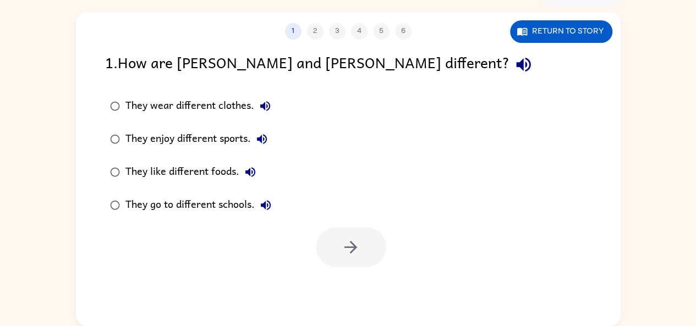
click at [271, 209] on icon "button" at bounding box center [265, 205] width 13 height 13
click at [271, 105] on icon "button" at bounding box center [265, 106] width 13 height 13
click at [267, 138] on icon "button" at bounding box center [261, 139] width 13 height 13
click at [244, 182] on button "They like different foods." at bounding box center [250, 172] width 22 height 22
click at [229, 136] on div "They enjoy different sports." at bounding box center [198, 139] width 147 height 22
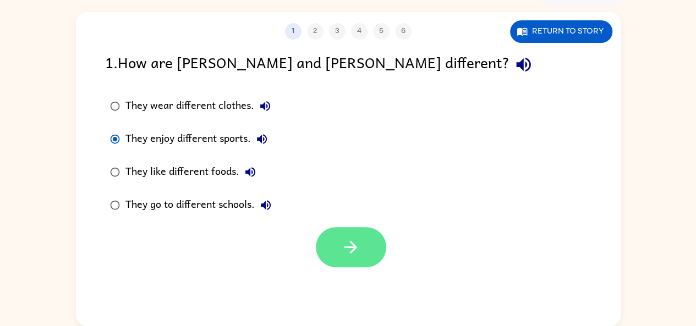
click at [330, 242] on button "button" at bounding box center [351, 247] width 70 height 40
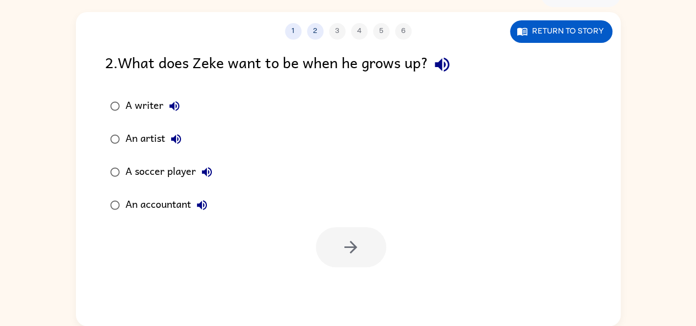
click at [438, 65] on icon "button" at bounding box center [442, 65] width 14 height 14
click at [178, 106] on icon "button" at bounding box center [175, 106] width 10 height 10
click at [181, 141] on icon "button" at bounding box center [176, 139] width 10 height 10
click at [213, 175] on button "A soccer player" at bounding box center [207, 172] width 22 height 22
click at [181, 207] on div "An accountant" at bounding box center [169, 205] width 88 height 22
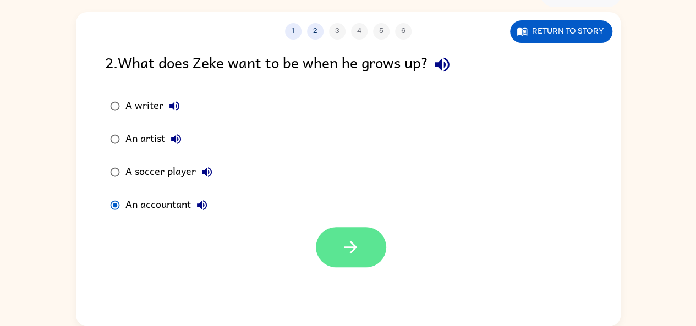
click at [370, 257] on button "button" at bounding box center [351, 247] width 70 height 40
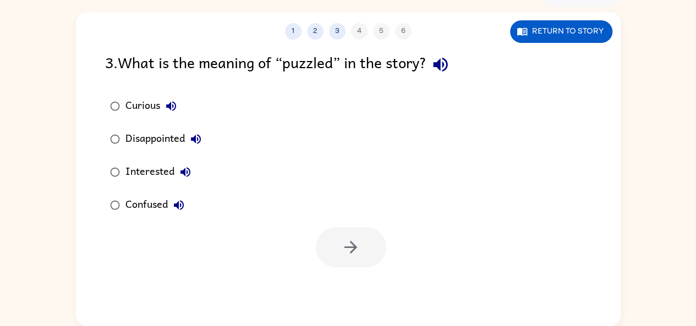
click at [447, 62] on icon "button" at bounding box center [440, 65] width 14 height 14
click at [170, 107] on icon "button" at bounding box center [171, 106] width 10 height 10
click at [205, 135] on button "Disappointed" at bounding box center [196, 139] width 22 height 22
click at [187, 174] on icon "button" at bounding box center [186, 172] width 10 height 10
click at [160, 167] on div "Interested" at bounding box center [160, 172] width 71 height 22
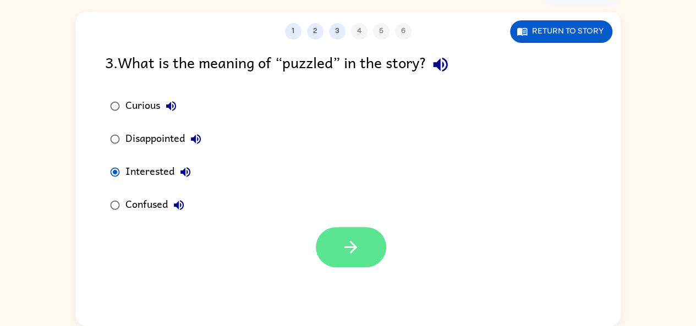
click at [370, 245] on button "button" at bounding box center [351, 247] width 70 height 40
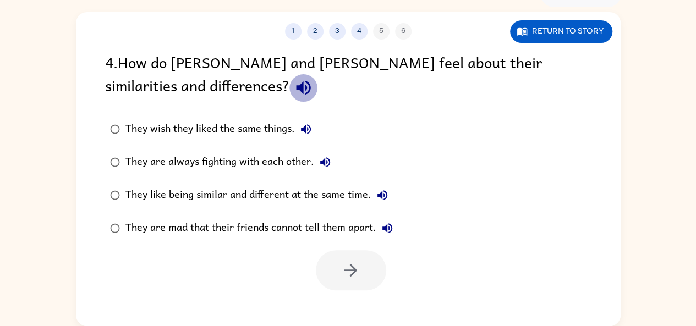
click at [289, 82] on button "button" at bounding box center [303, 88] width 28 height 28
click at [313, 130] on icon "button" at bounding box center [305, 129] width 13 height 13
click at [327, 171] on button "They are always fighting with each other." at bounding box center [325, 162] width 22 height 22
click at [386, 194] on icon "button" at bounding box center [382, 195] width 13 height 13
click at [337, 199] on div "They like being similar and different at the same time." at bounding box center [259, 195] width 268 height 22
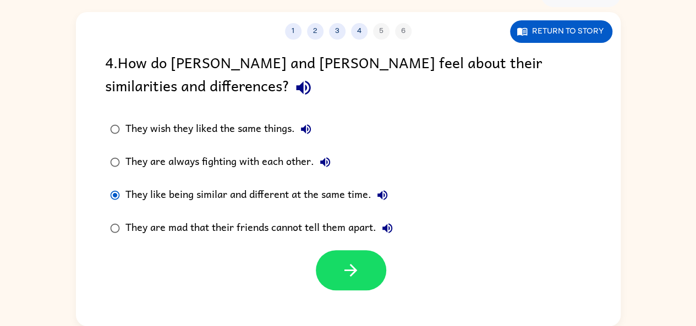
click at [371, 229] on div "They are mad that their friends cannot tell them apart." at bounding box center [261, 228] width 273 height 22
click at [388, 232] on icon "button" at bounding box center [387, 228] width 13 height 13
click at [365, 190] on div "They like being similar and different at the same time." at bounding box center [259, 195] width 268 height 22
click at [365, 278] on button "button" at bounding box center [351, 270] width 70 height 40
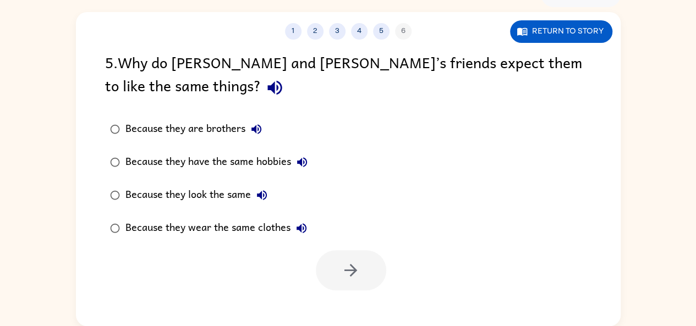
click at [267, 90] on icon "button" at bounding box center [274, 88] width 14 height 14
click at [260, 125] on icon "button" at bounding box center [256, 129] width 13 height 13
click at [232, 141] on label "Because they are brothers" at bounding box center [209, 129] width 220 height 33
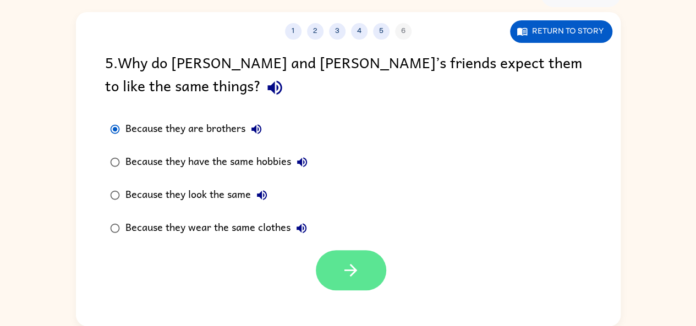
click at [354, 265] on icon "button" at bounding box center [350, 270] width 19 height 19
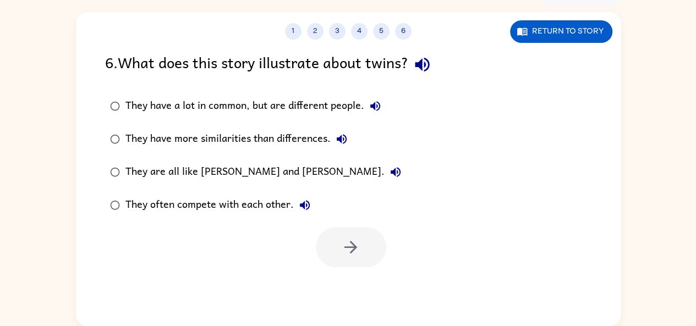
click at [432, 62] on icon "button" at bounding box center [422, 64] width 19 height 19
click at [375, 102] on icon "button" at bounding box center [375, 106] width 13 height 13
click at [346, 140] on icon "button" at bounding box center [342, 139] width 10 height 10
click at [389, 176] on icon "button" at bounding box center [395, 172] width 13 height 13
click at [313, 214] on div "They often compete with each other." at bounding box center [220, 205] width 190 height 22
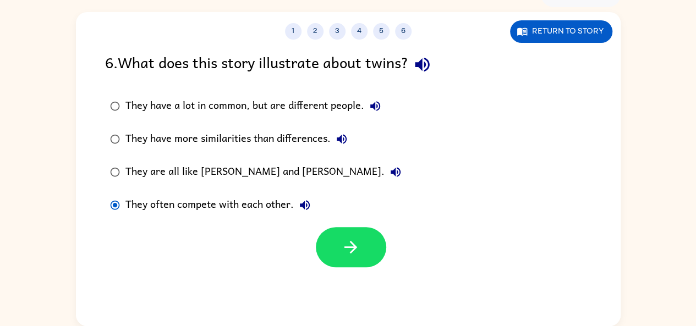
click at [304, 211] on icon "button" at bounding box center [304, 205] width 13 height 13
click at [375, 116] on button "They have a lot in common, but are different people." at bounding box center [375, 106] width 22 height 22
click at [351, 112] on div "They have a lot in common, but are different people." at bounding box center [255, 106] width 261 height 22
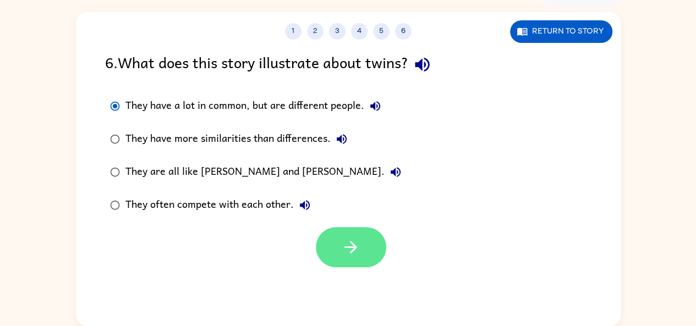
click at [351, 255] on icon "button" at bounding box center [350, 247] width 19 height 19
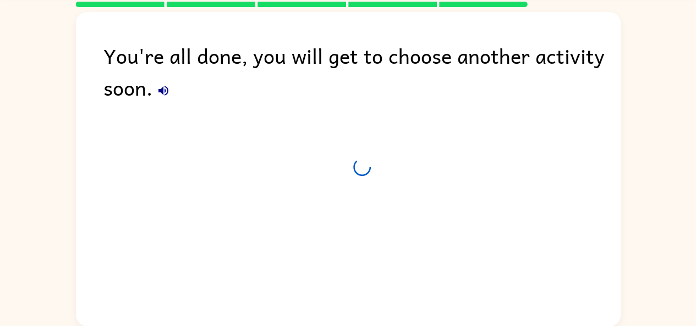
scroll to position [41, 0]
